Goal: Information Seeking & Learning: Learn about a topic

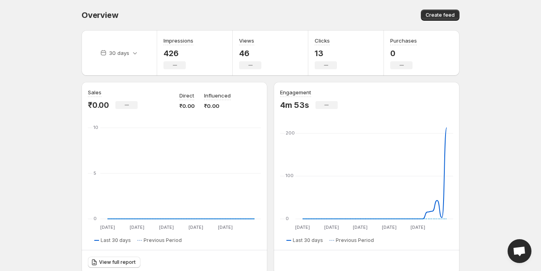
click at [319, 55] on p "13" at bounding box center [326, 54] width 22 height 10
click at [336, 55] on p "13" at bounding box center [326, 54] width 22 height 10
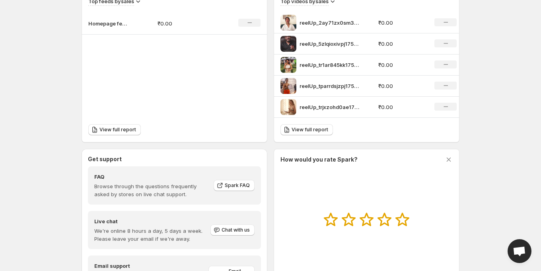
scroll to position [255, 0]
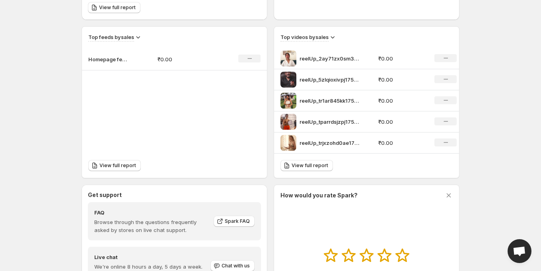
click at [338, 57] on p "reelUp_2ay71zx0sm31753523391720_original" at bounding box center [330, 59] width 60 height 8
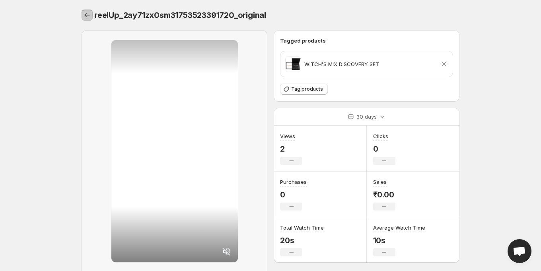
click at [84, 15] on icon "Settings" at bounding box center [87, 15] width 8 height 8
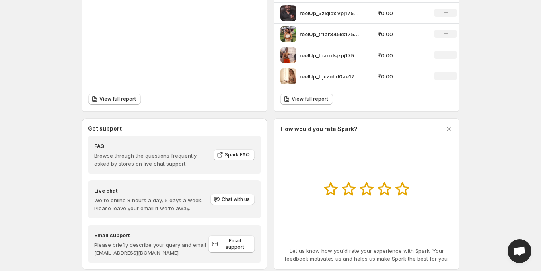
scroll to position [337, 0]
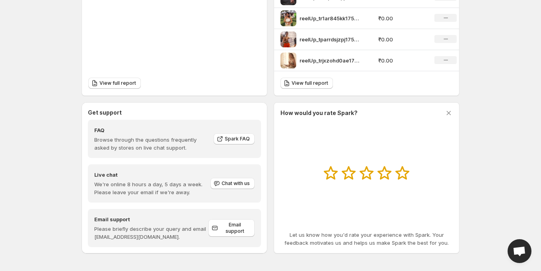
click at [145, 187] on p "We're online 8 hours a day, 5 days a week. Please leave your email if we're awa…" at bounding box center [151, 188] width 115 height 16
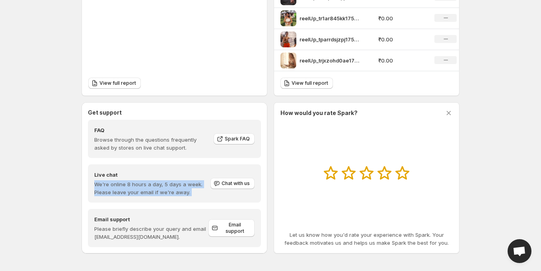
click at [145, 187] on p "We're online 8 hours a day, 5 days a week. Please leave your email if we're awa…" at bounding box center [151, 188] width 115 height 16
click at [151, 187] on p "We're online 8 hours a day, 5 days a week. Please leave your email if we're awa…" at bounding box center [151, 188] width 115 height 16
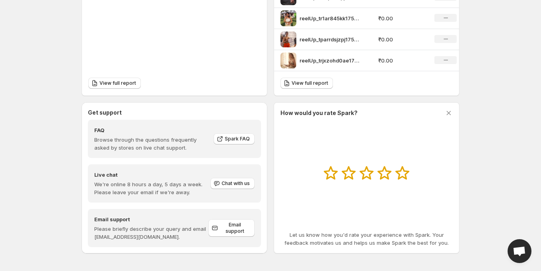
click at [146, 226] on p "Please briefly describe your query and email [EMAIL_ADDRESS][DOMAIN_NAME]." at bounding box center [151, 233] width 114 height 16
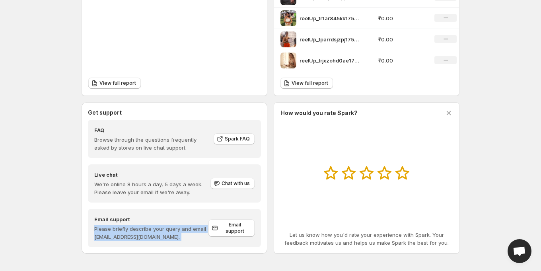
click at [146, 226] on p "Please briefly describe your query and email [EMAIL_ADDRESS][DOMAIN_NAME]." at bounding box center [151, 233] width 114 height 16
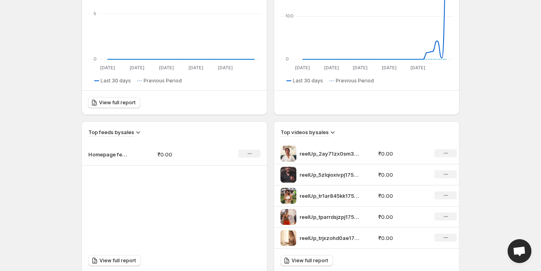
scroll to position [0, 0]
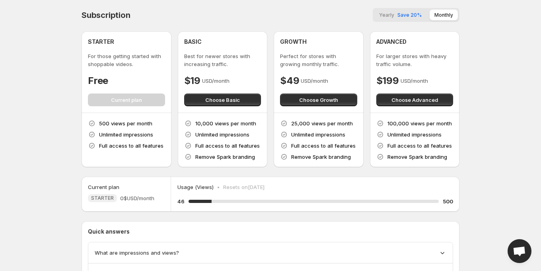
click at [402, 12] on button "Yearly Save 20%" at bounding box center [401, 15] width 52 height 11
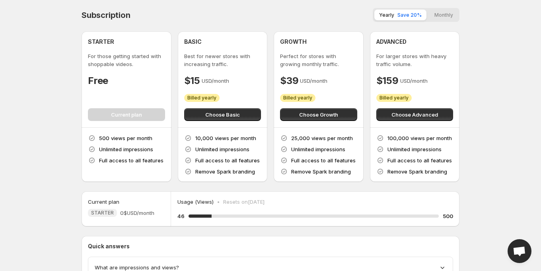
click at [444, 18] on button "Monthly" at bounding box center [444, 15] width 28 height 11
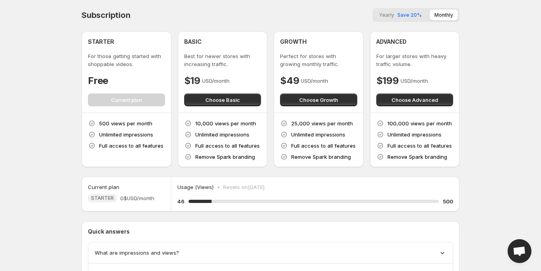
scroll to position [63, 0]
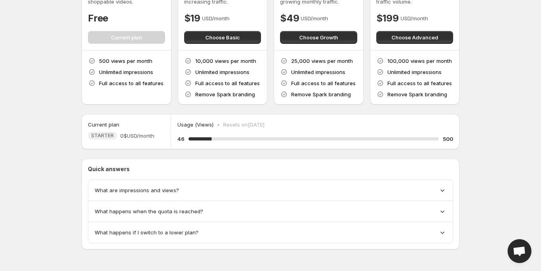
click at [203, 192] on div "What are impressions and views?" at bounding box center [271, 190] width 352 height 8
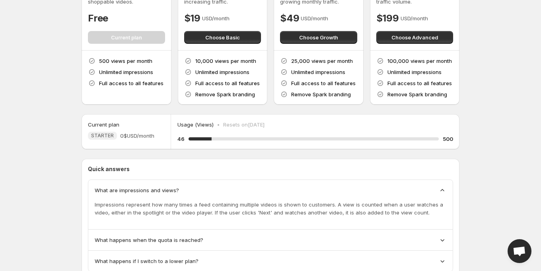
click at [203, 191] on div "What are impressions and views?" at bounding box center [271, 190] width 352 height 8
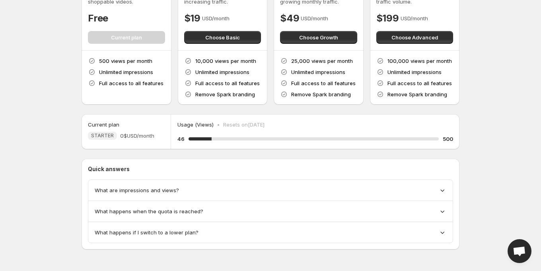
click at [199, 203] on div "What happens when the quota is reached?" at bounding box center [270, 211] width 365 height 21
click at [198, 207] on span "What happens when the quota is reached?" at bounding box center [149, 211] width 109 height 8
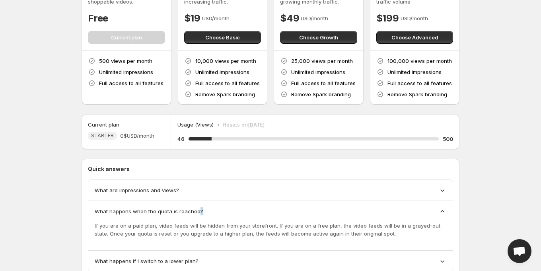
click at [197, 207] on span "What happens when the quota is reached?" at bounding box center [149, 211] width 109 height 8
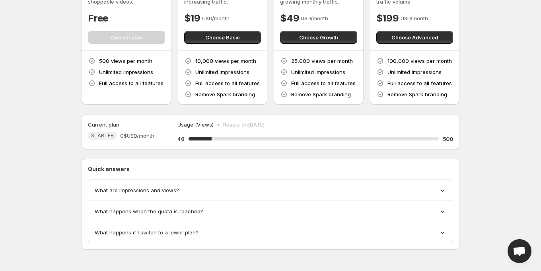
click at [193, 225] on div "What happens if I switch to a lower plan?" at bounding box center [270, 232] width 365 height 21
click at [192, 225] on div "What happens if I switch to a lower plan?" at bounding box center [270, 232] width 365 height 21
click at [207, 233] on div "What happens if I switch to a lower plan?" at bounding box center [271, 233] width 352 height 8
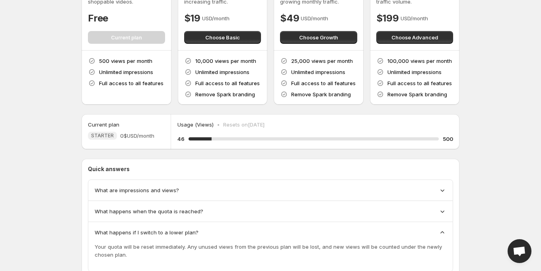
click at [207, 233] on div "What happens if I switch to a lower plan?" at bounding box center [271, 233] width 352 height 8
